Goal: Task Accomplishment & Management: Manage account settings

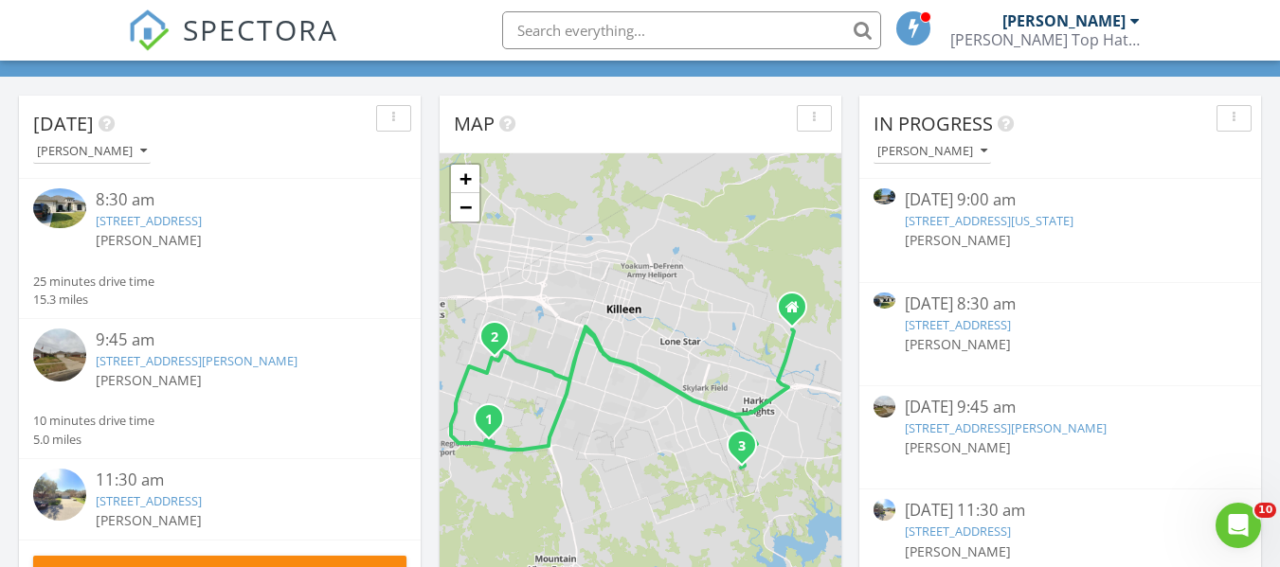
click at [202, 505] on link "712 Cattail Cir, Harker Heights, TX 76548" at bounding box center [149, 500] width 106 height 17
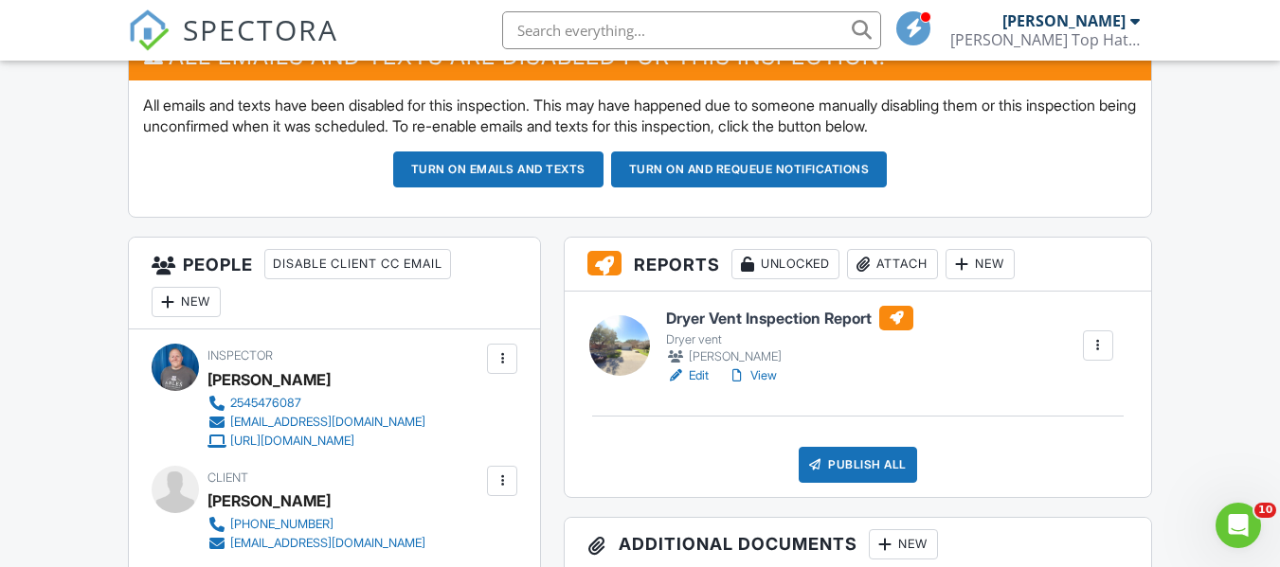
scroll to position [568, 0]
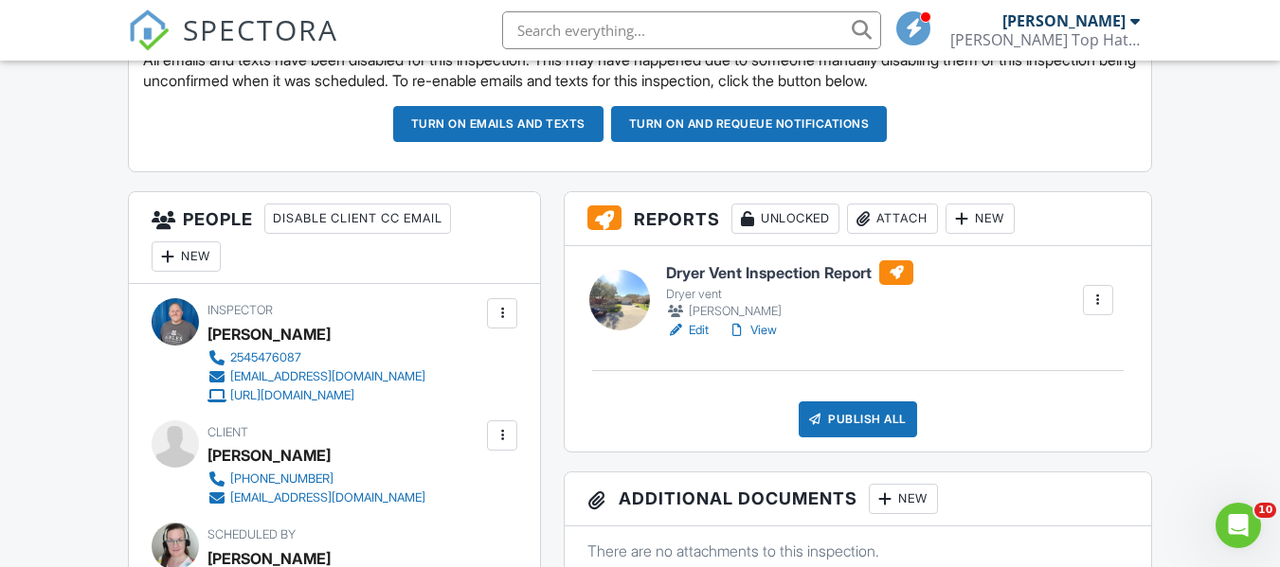
click at [695, 331] on link "Edit" at bounding box center [687, 330] width 43 height 19
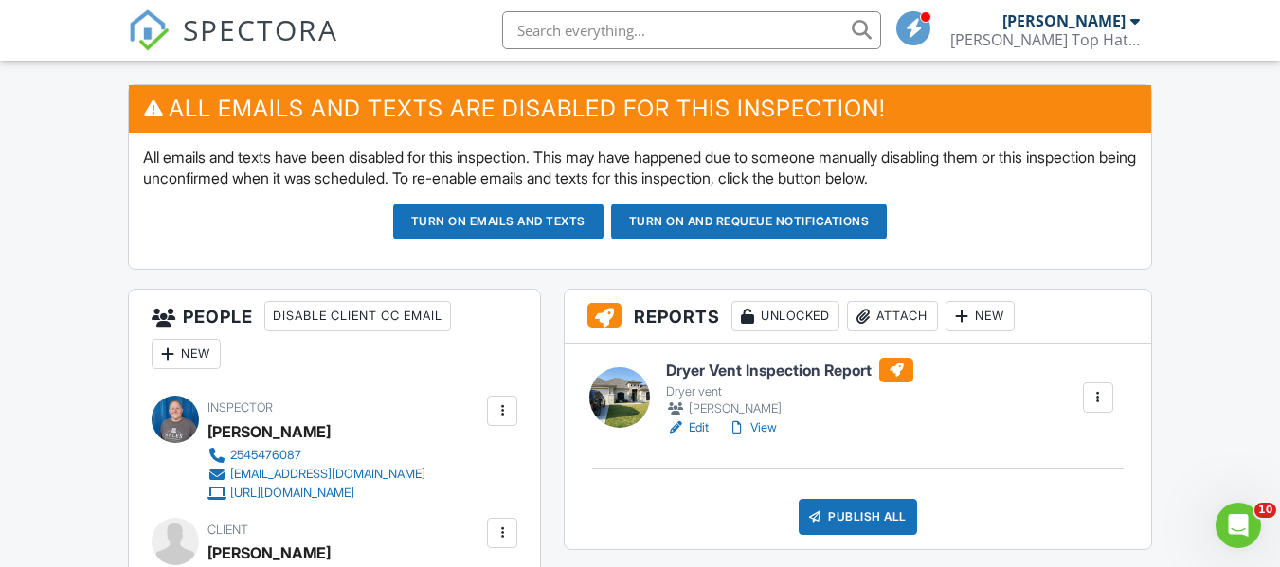
scroll to position [568, 0]
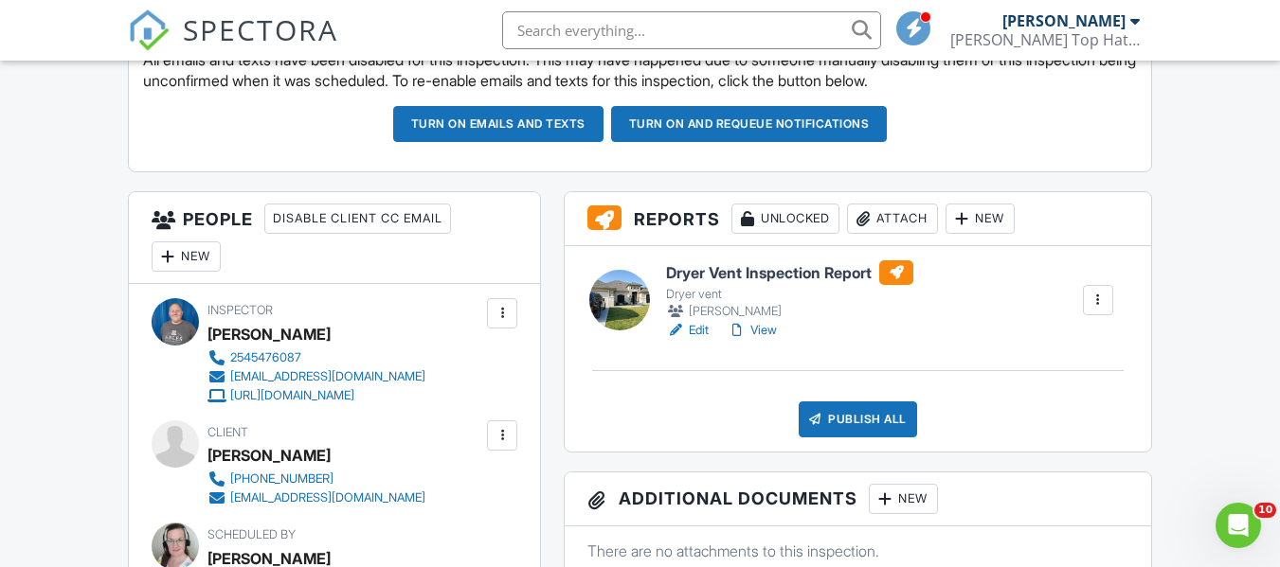
click at [701, 331] on link "Edit" at bounding box center [687, 330] width 43 height 19
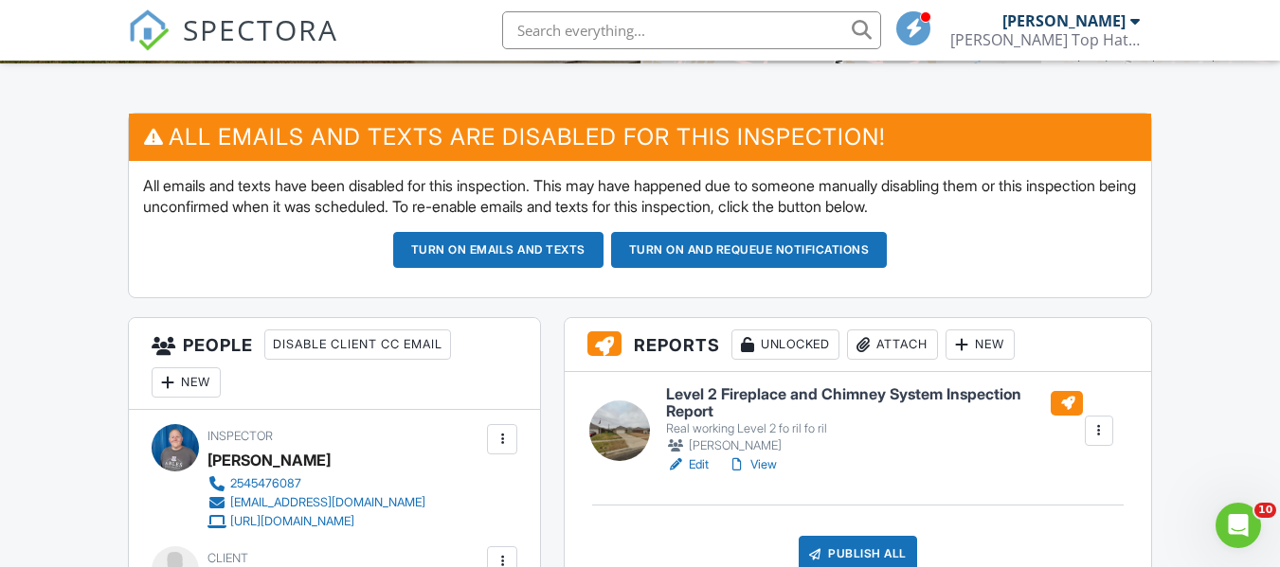
scroll to position [474, 0]
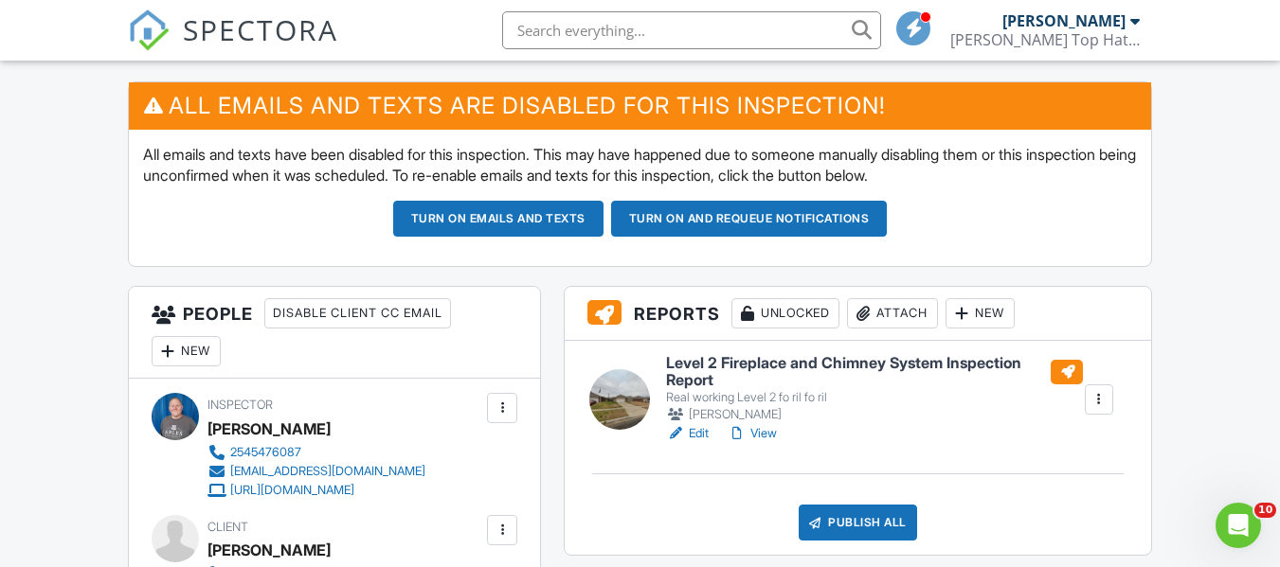
click at [698, 430] on link "Edit" at bounding box center [687, 433] width 43 height 19
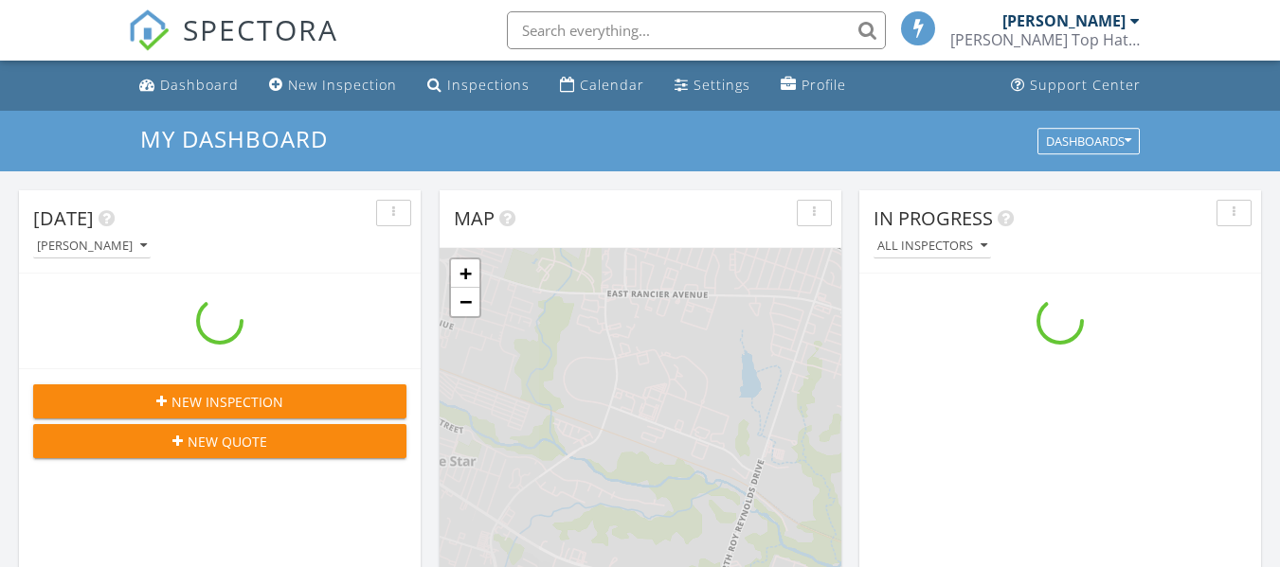
scroll to position [1753, 1309]
